Goal: Task Accomplishment & Management: Use online tool/utility

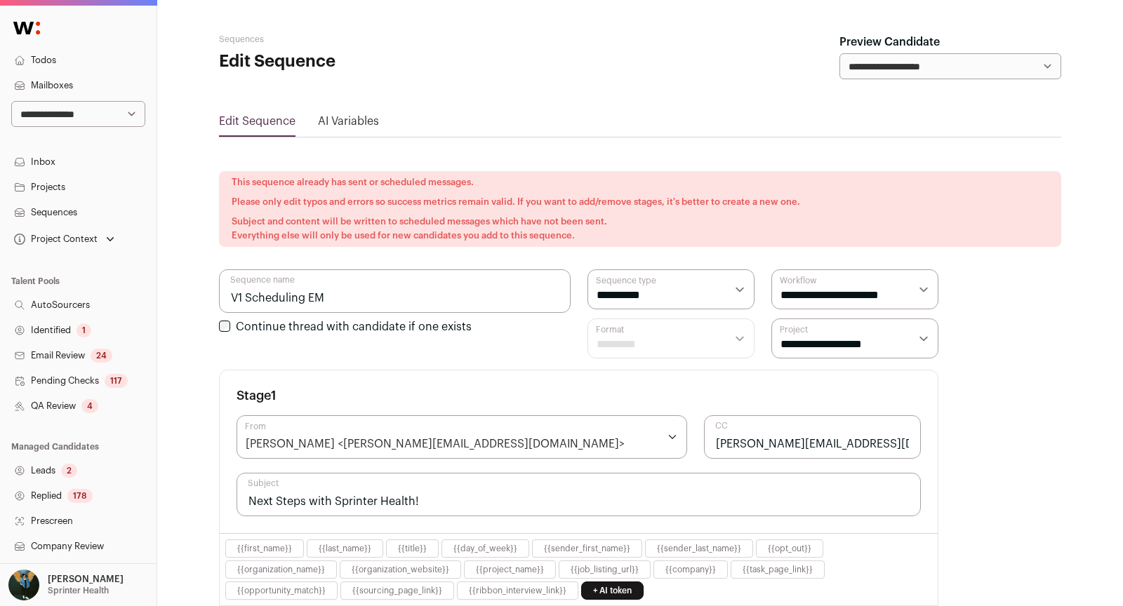
scroll to position [346, 0]
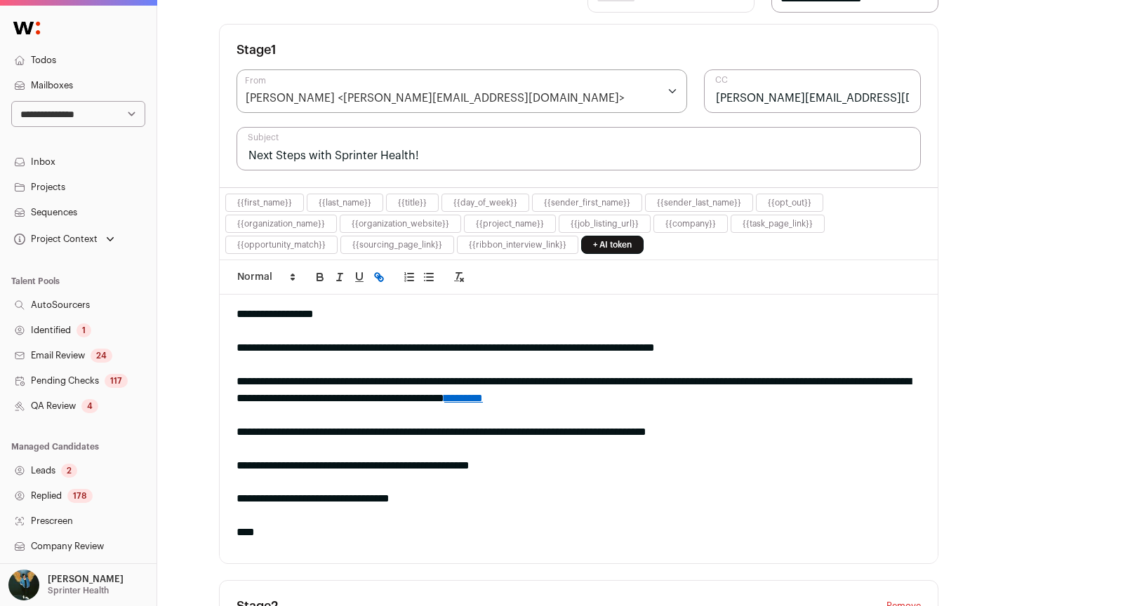
select select "*****"
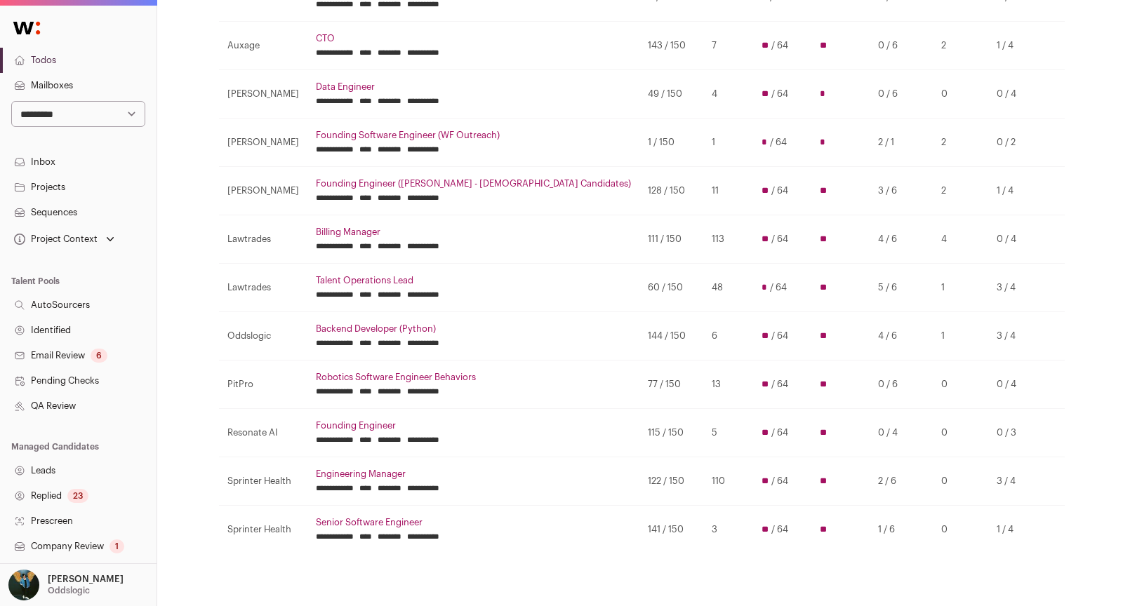
scroll to position [383, 0]
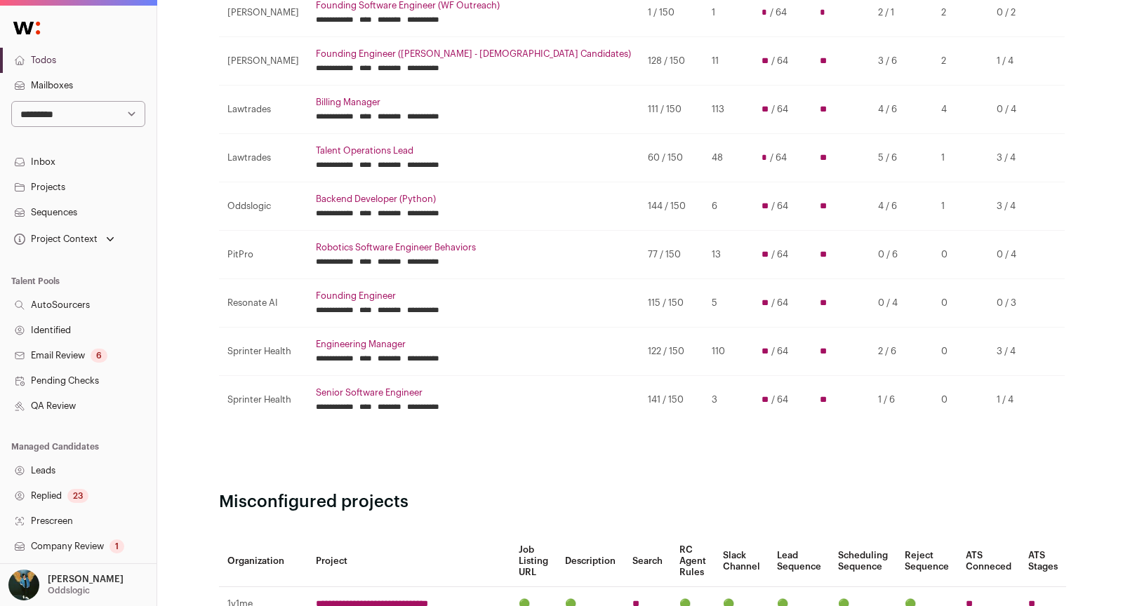
click at [336, 194] on link "Backend Developer (Python)" at bounding box center [473, 199] width 315 height 11
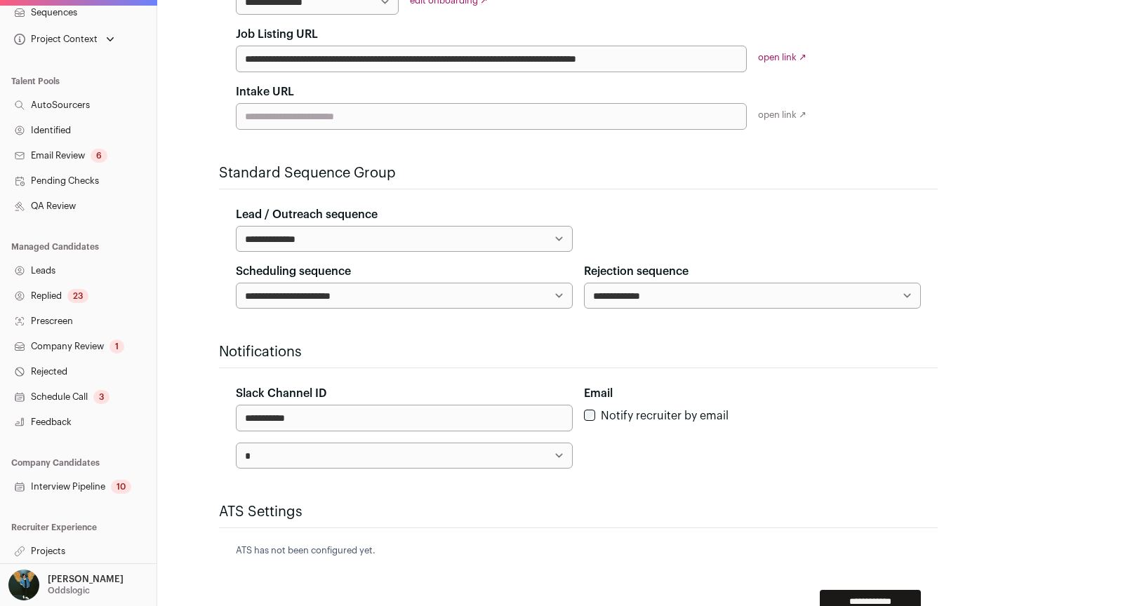
scroll to position [490, 0]
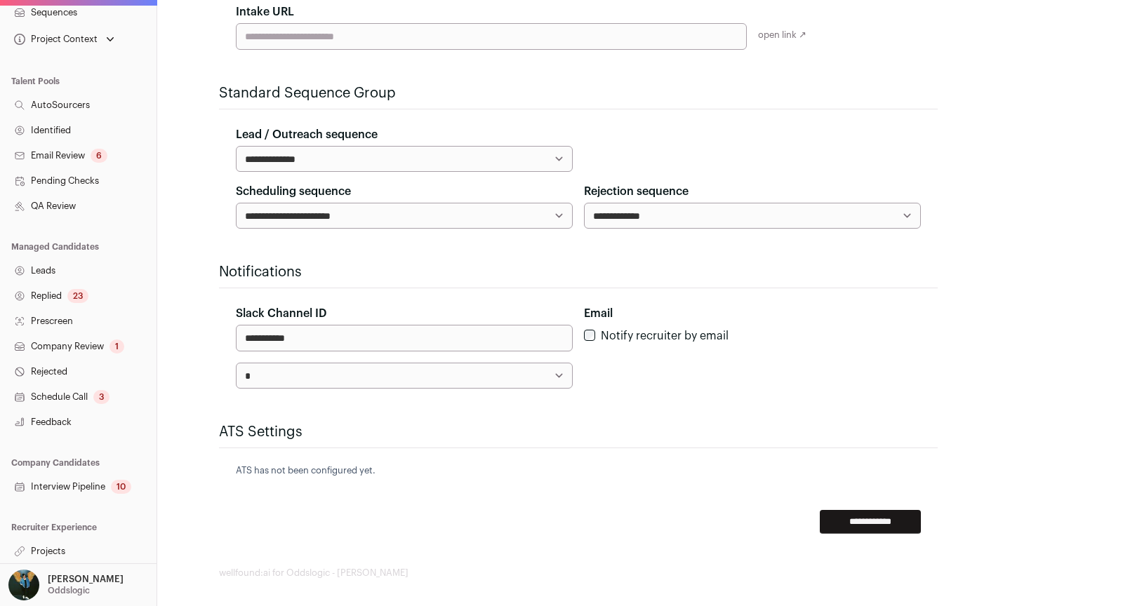
click at [74, 557] on link "Projects" at bounding box center [78, 551] width 156 height 25
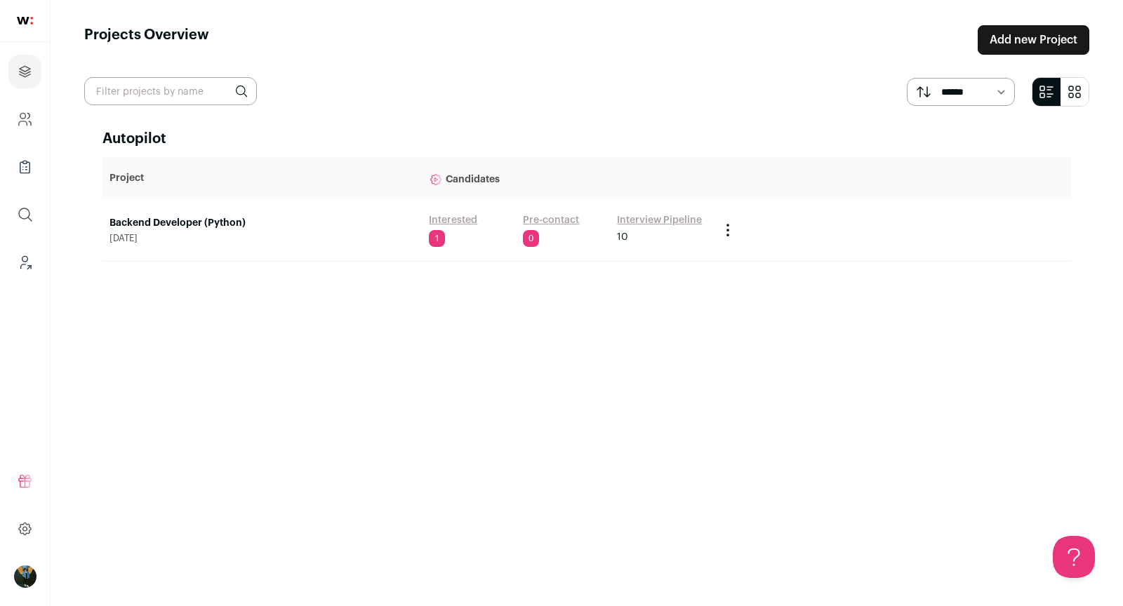
click at [193, 220] on link "Backend Developer (Python)" at bounding box center [261, 223] width 305 height 14
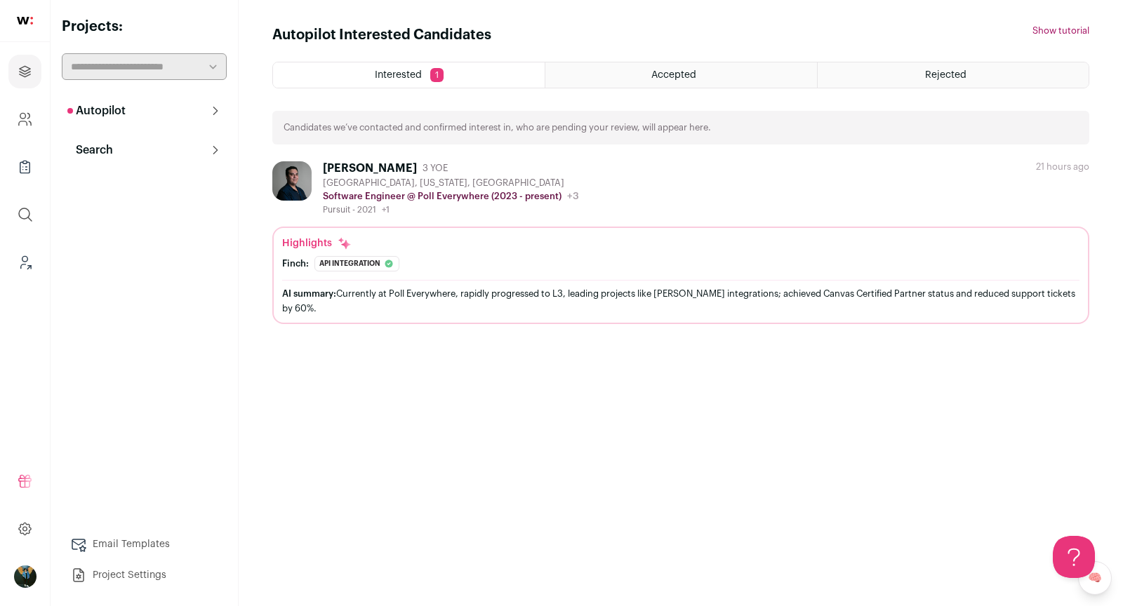
click at [120, 118] on p "Autopilot" at bounding box center [96, 110] width 58 height 17
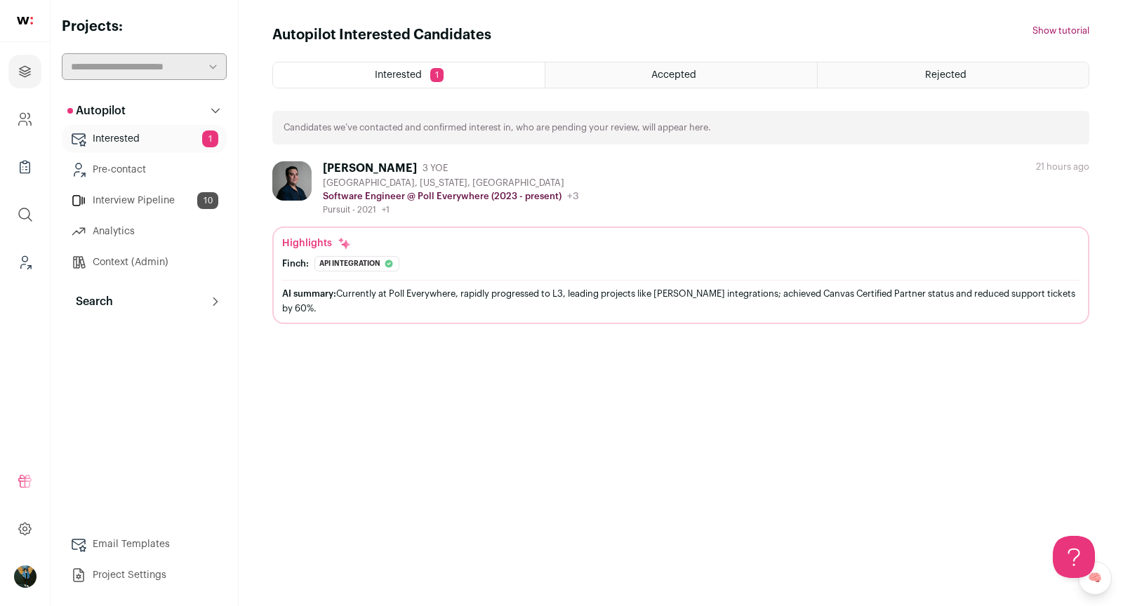
click at [733, 74] on div "Accepted" at bounding box center [680, 74] width 271 height 25
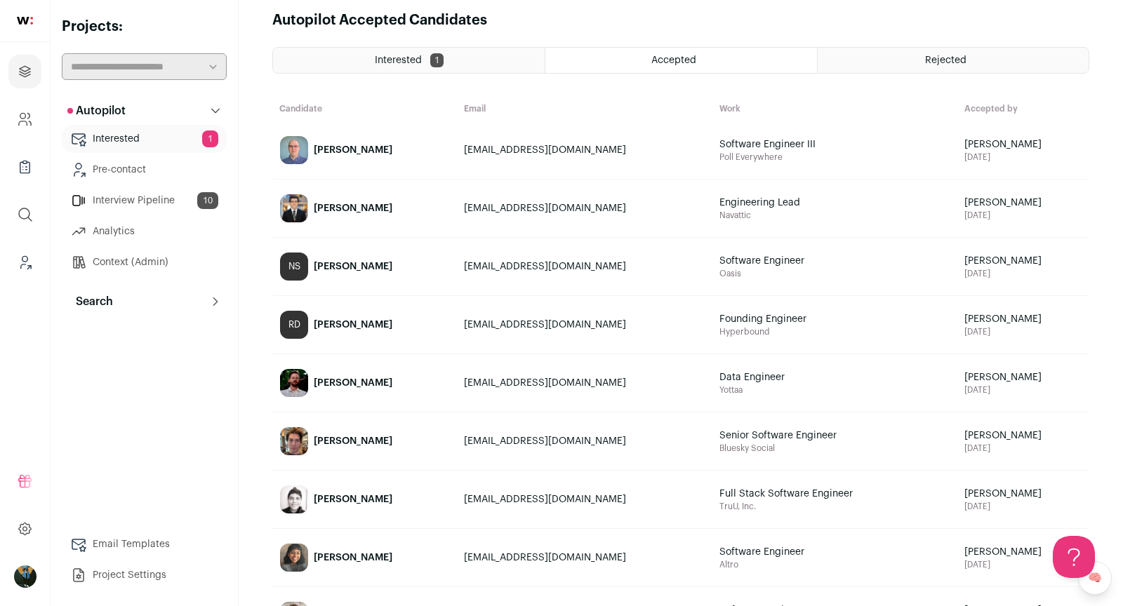
scroll to position [17, 0]
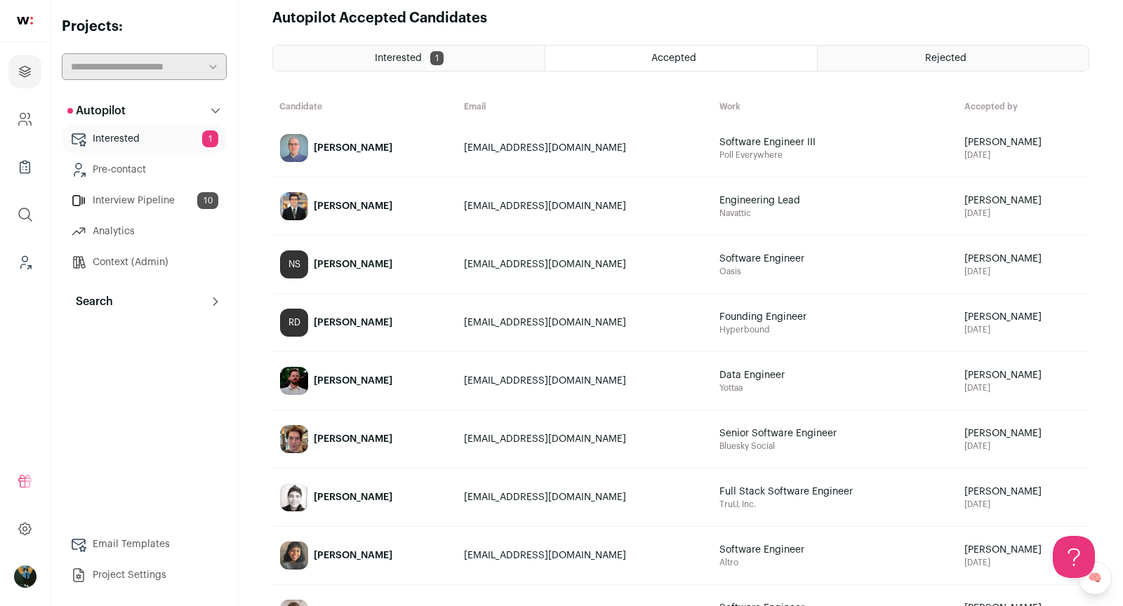
click at [334, 374] on div "[PERSON_NAME]" at bounding box center [353, 381] width 79 height 14
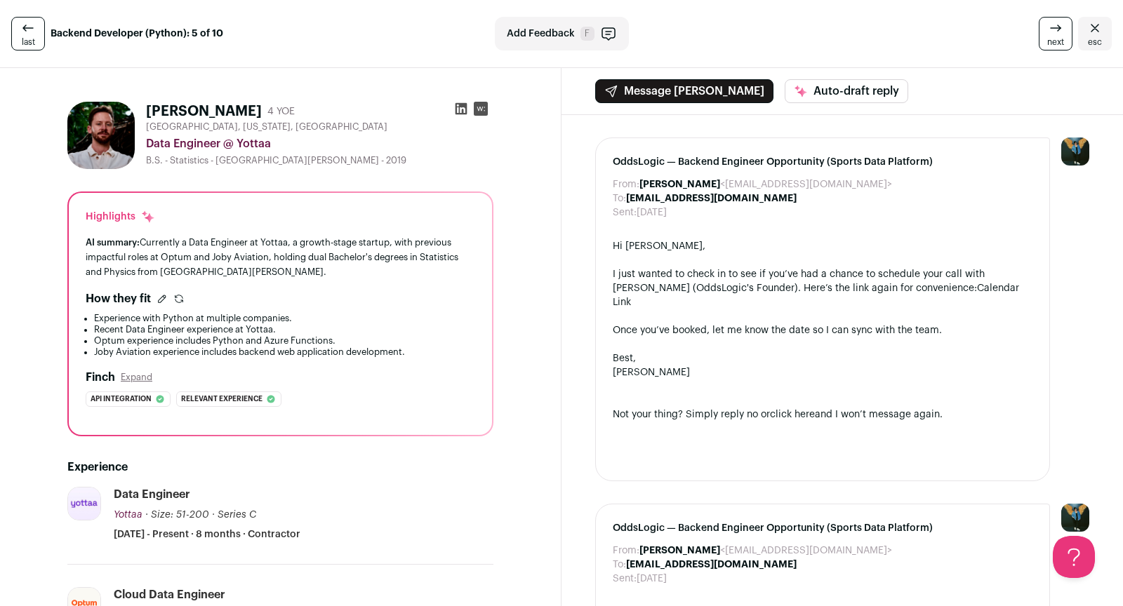
click at [1104, 32] on link "esc" at bounding box center [1095, 34] width 34 height 34
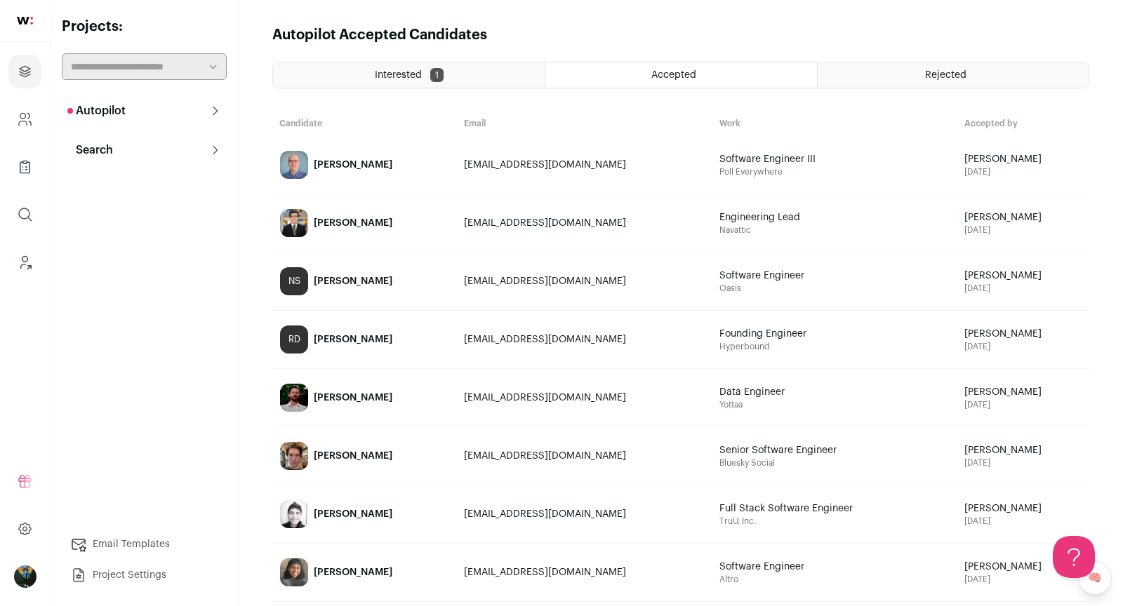
click at [133, 108] on button "Autopilot" at bounding box center [144, 111] width 165 height 28
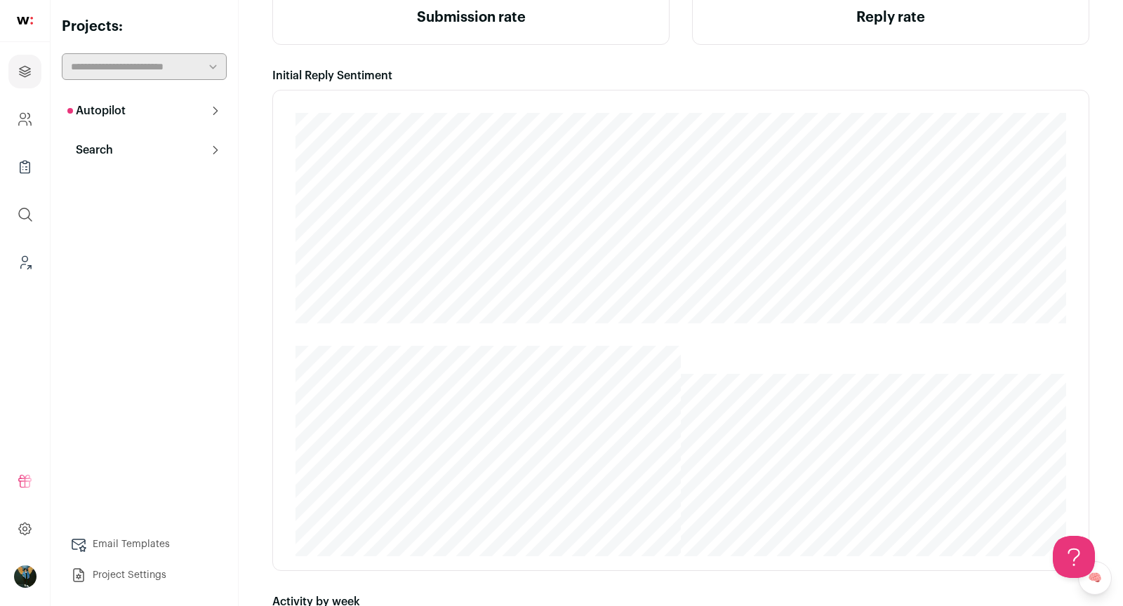
scroll to position [289, 0]
click at [161, 154] on button "Search" at bounding box center [144, 150] width 165 height 28
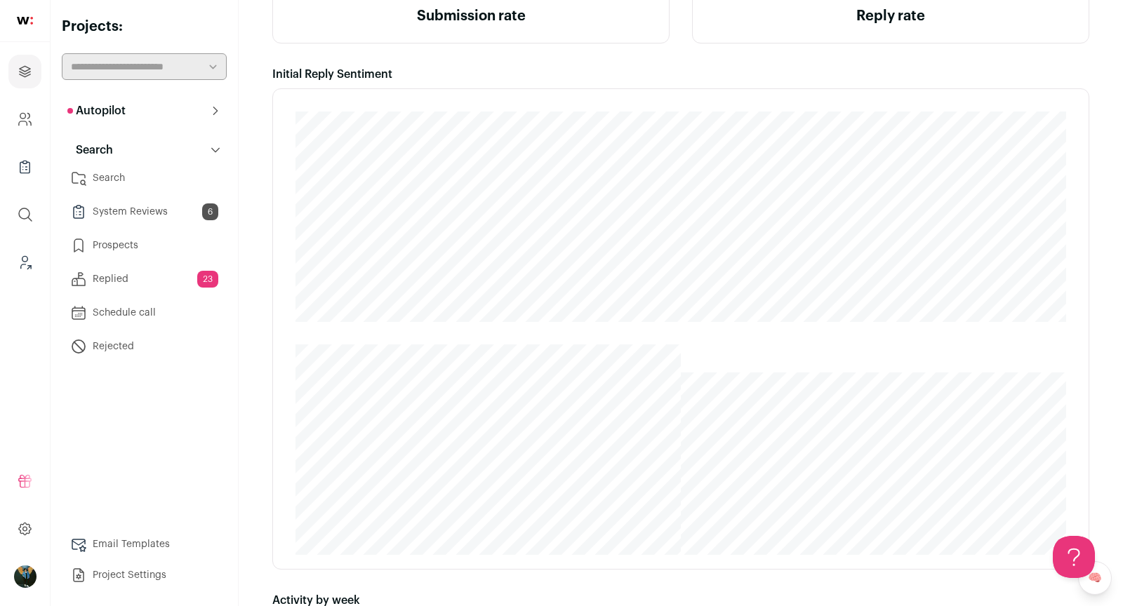
click at [134, 183] on link "Search" at bounding box center [144, 178] width 165 height 28
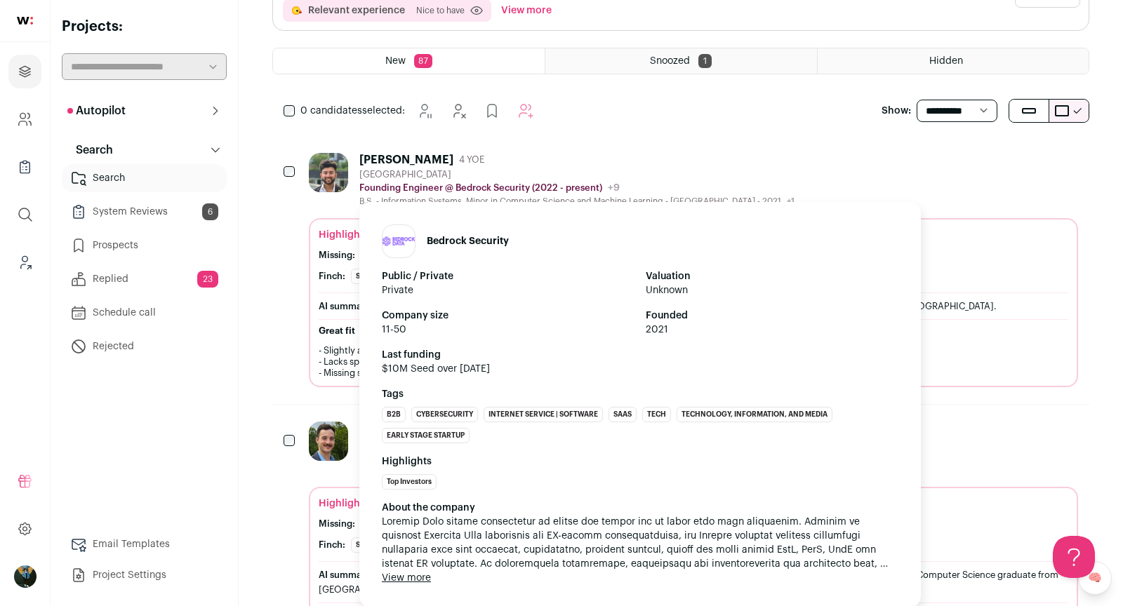
scroll to position [161, 0]
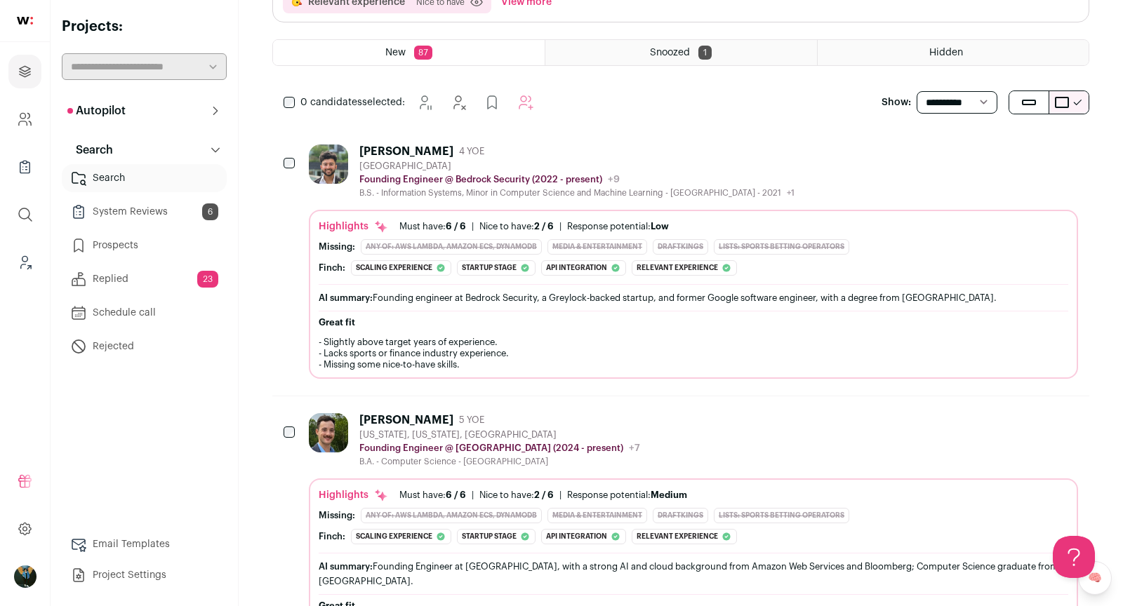
click at [136, 97] on button "Autopilot" at bounding box center [144, 111] width 165 height 28
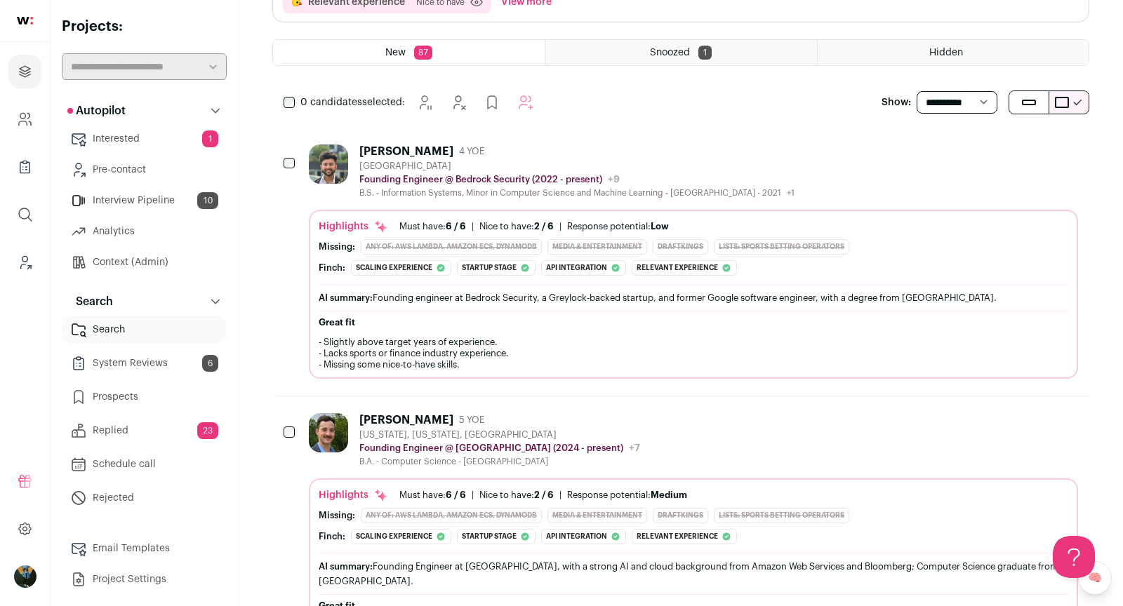
click at [140, 194] on link "Interview Pipeline 10" at bounding box center [144, 201] width 165 height 28
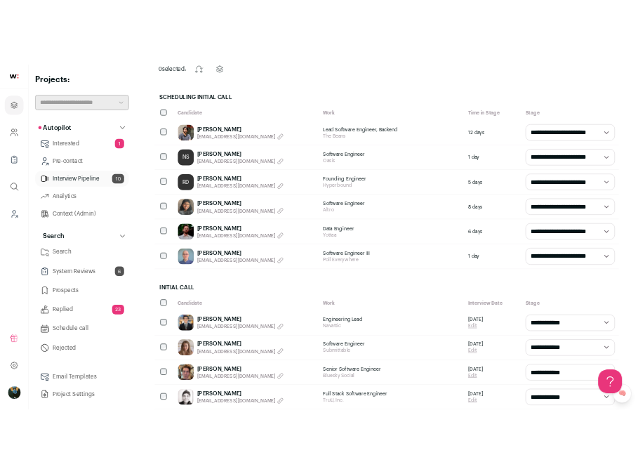
scroll to position [156, 0]
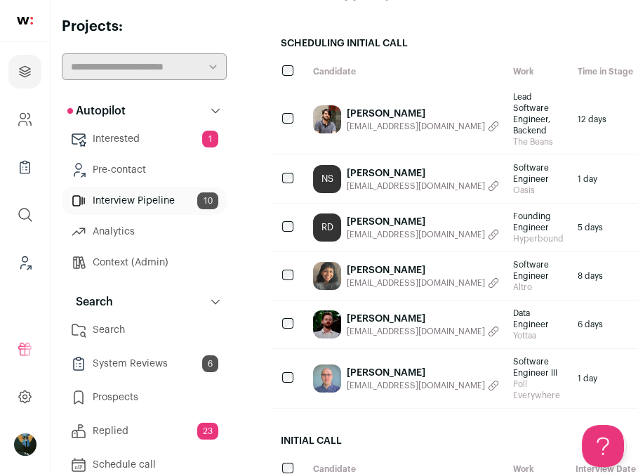
click at [178, 137] on link "Interested 1" at bounding box center [144, 139] width 165 height 28
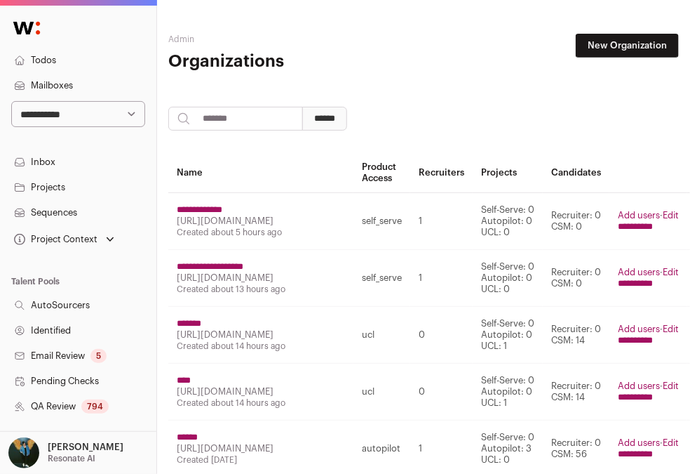
click at [46, 390] on link "Pending Checks" at bounding box center [78, 380] width 156 height 25
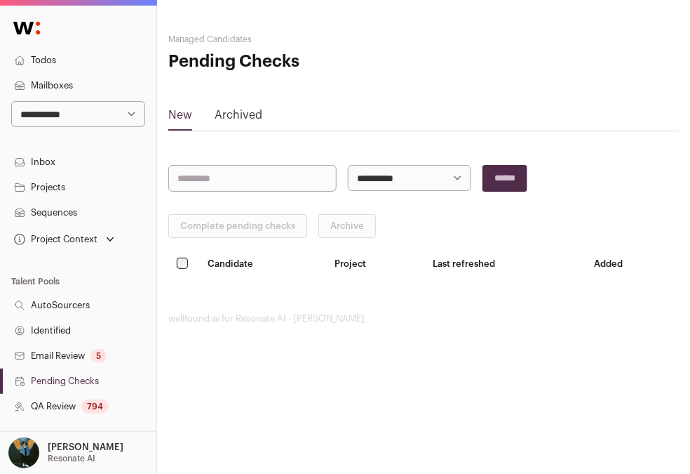
click at [48, 400] on link "QA Review 794" at bounding box center [78, 406] width 156 height 25
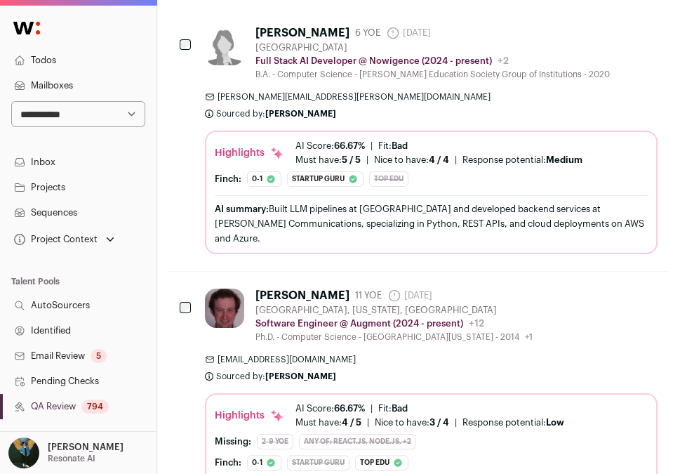
scroll to position [279, 0]
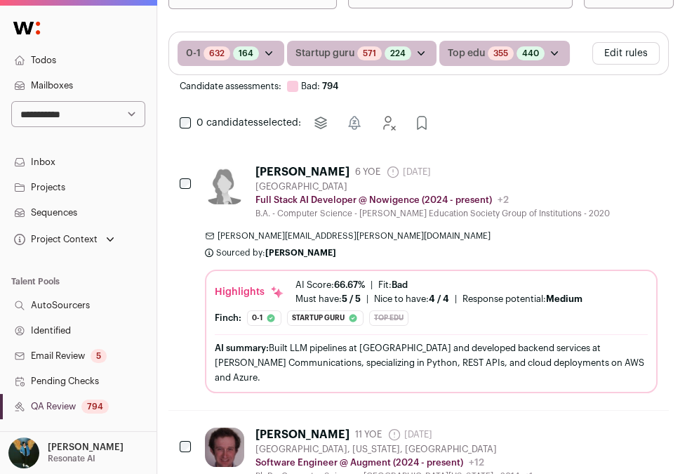
click at [524, 175] on icon "Reject" at bounding box center [609, 170] width 17 height 17
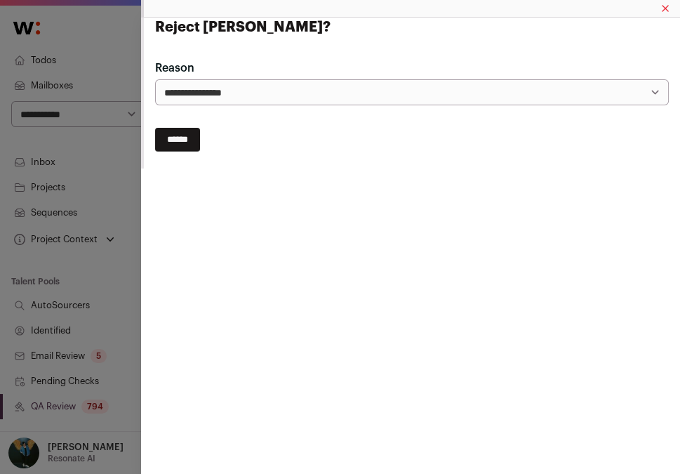
click at [272, 89] on select "**********" at bounding box center [412, 92] width 514 height 26
select select "**********"
click at [179, 136] on input "******" at bounding box center [177, 140] width 45 height 24
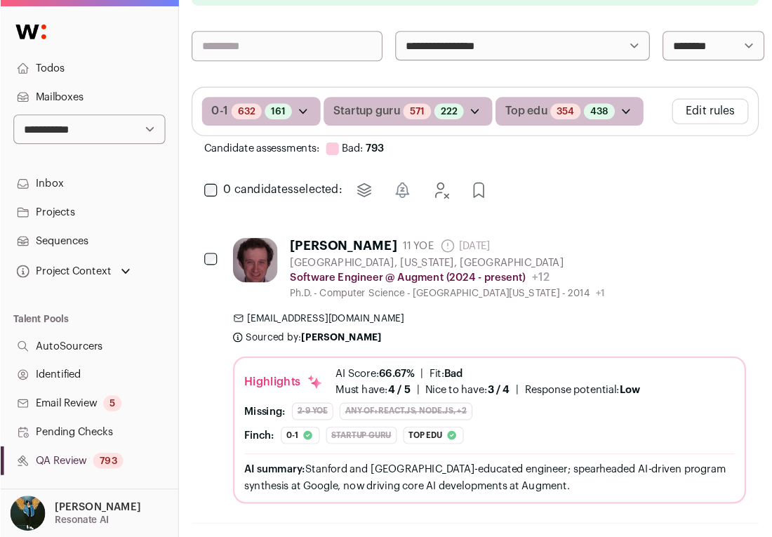
scroll to position [324, 0]
